Goal: Information Seeking & Learning: Learn about a topic

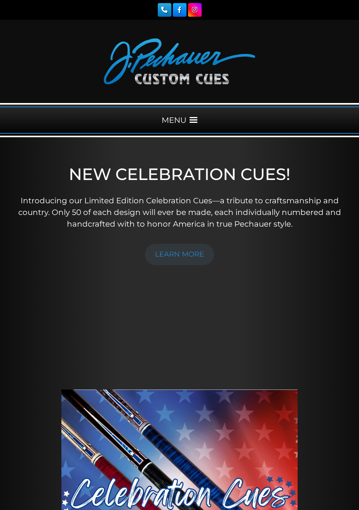
click at [188, 120] on div "MENU" at bounding box center [179, 120] width 359 height 27
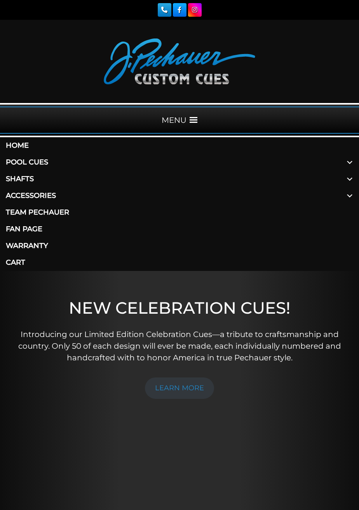
click at [14, 161] on link "Pool Cues" at bounding box center [179, 162] width 359 height 17
click at [13, 144] on link "Home" at bounding box center [179, 145] width 359 height 17
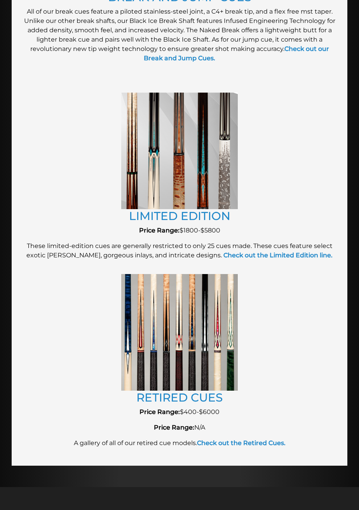
scroll to position [1339, 0]
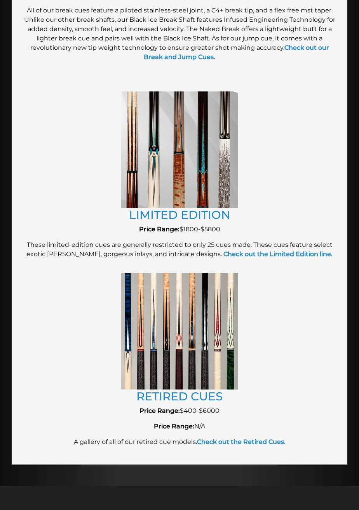
click at [203, 354] on img at bounding box center [179, 331] width 117 height 116
click at [200, 398] on link "RETIRED CUES" at bounding box center [180, 396] width 86 height 14
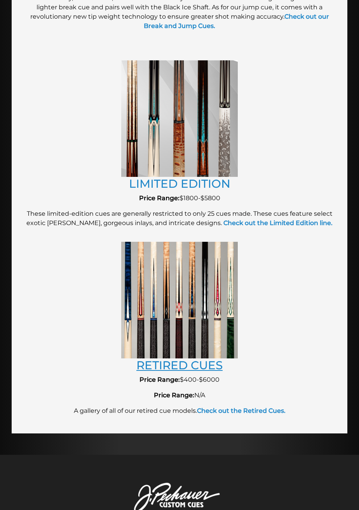
scroll to position [1376, 0]
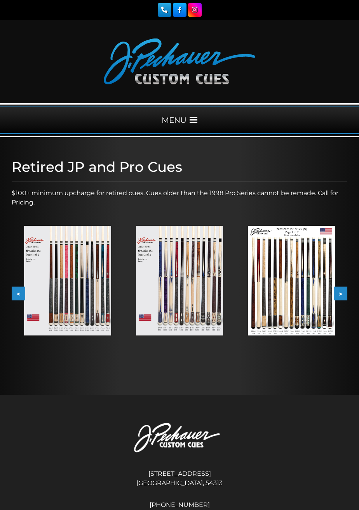
click at [12, 295] on button "<" at bounding box center [19, 294] width 14 height 14
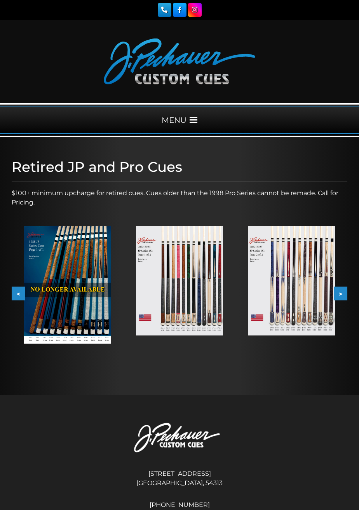
click at [18, 293] on button "<" at bounding box center [19, 294] width 14 height 14
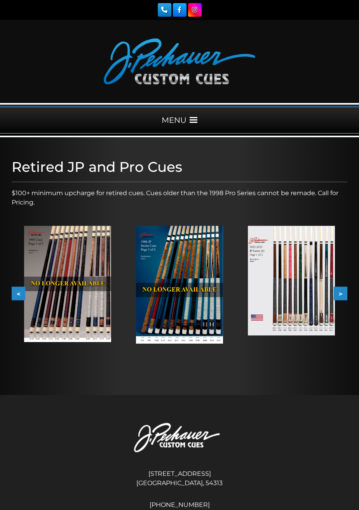
click at [14, 296] on button "<" at bounding box center [19, 294] width 14 height 14
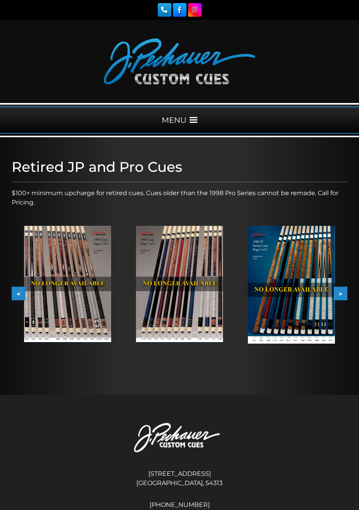
click at [14, 293] on button "<" at bounding box center [19, 294] width 14 height 14
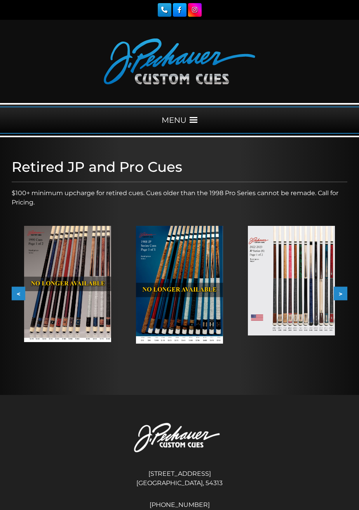
click at [305, 307] on img at bounding box center [291, 281] width 87 height 110
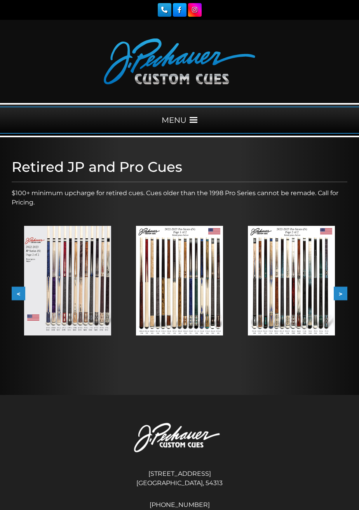
click at [306, 300] on img at bounding box center [291, 281] width 87 height 110
